Goal: Information Seeking & Learning: Learn about a topic

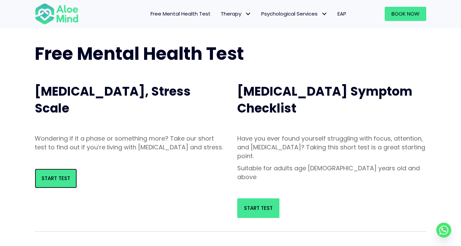
click at [52, 182] on span "Start Test" at bounding box center [56, 177] width 29 height 7
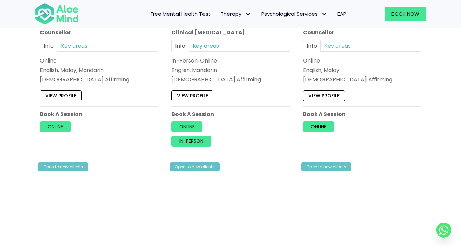
scroll to position [1222, 0]
